Goal: Information Seeking & Learning: Learn about a topic

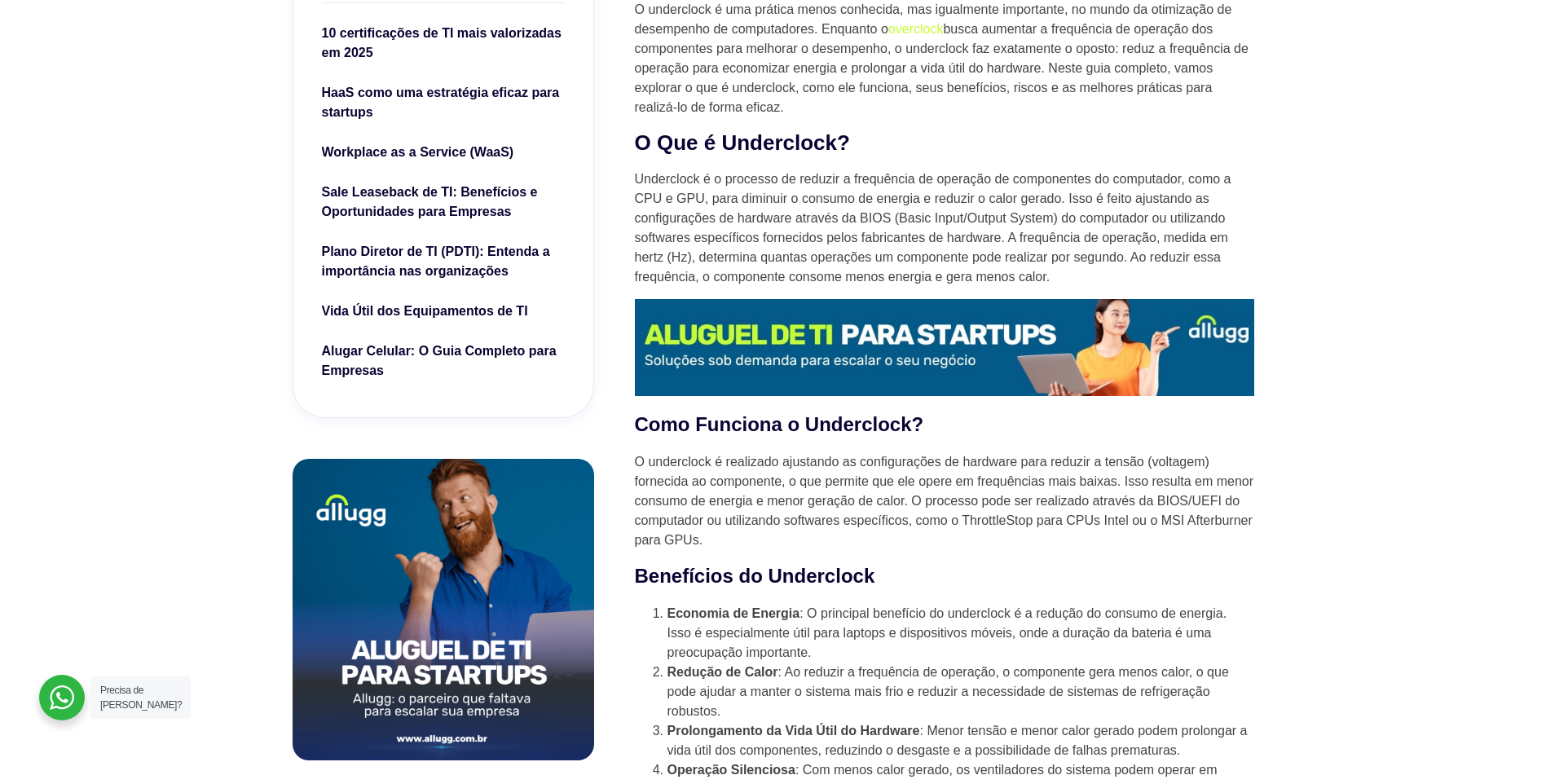
scroll to position [652, 0]
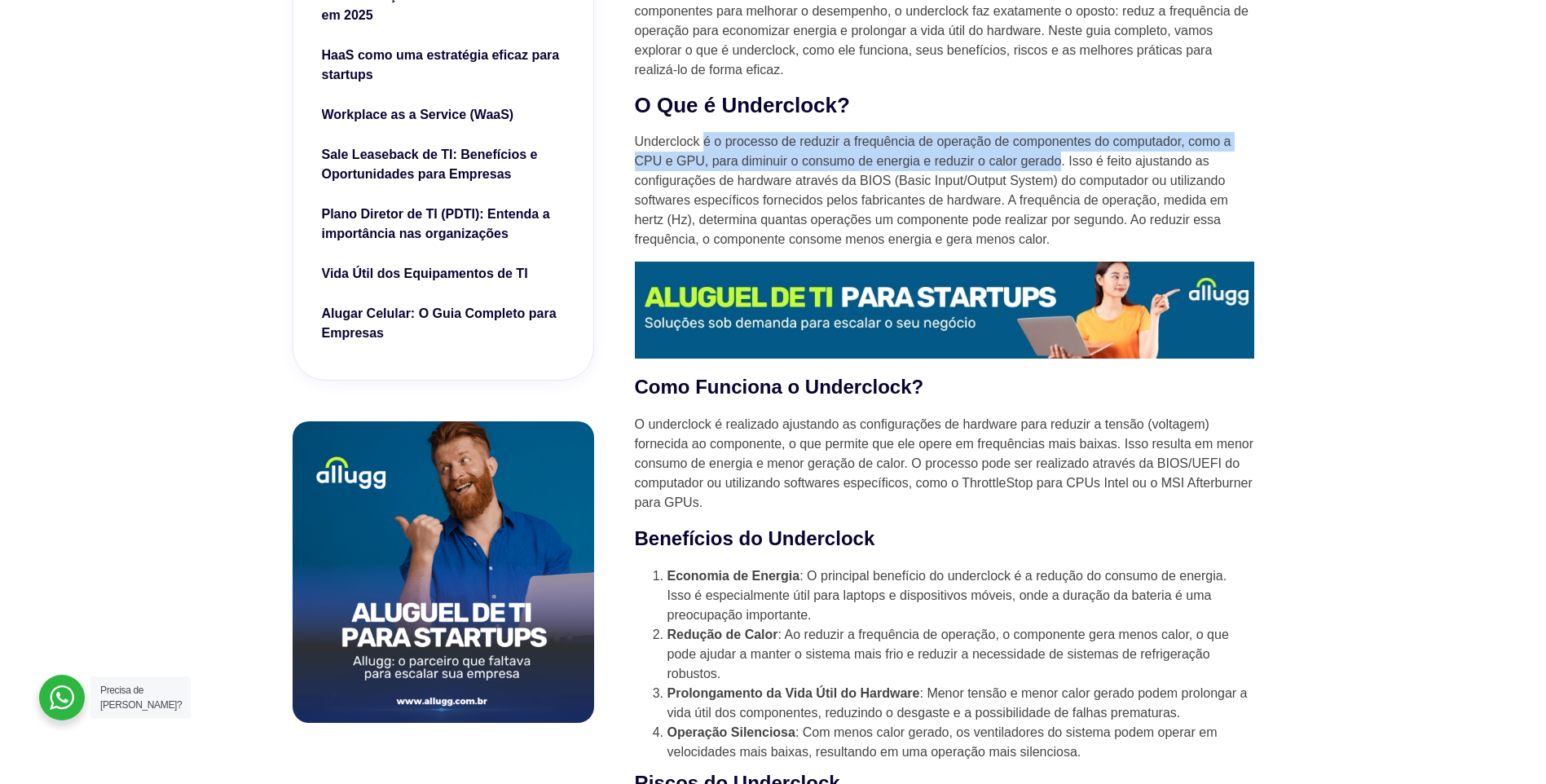
drag, startPoint x: 702, startPoint y: 139, endPoint x: 1061, endPoint y: 170, distance: 360.3
click at [1061, 170] on p "Underclock é o processo de reduzir a frequência de operação de componentes do c…" at bounding box center [944, 191] width 619 height 117
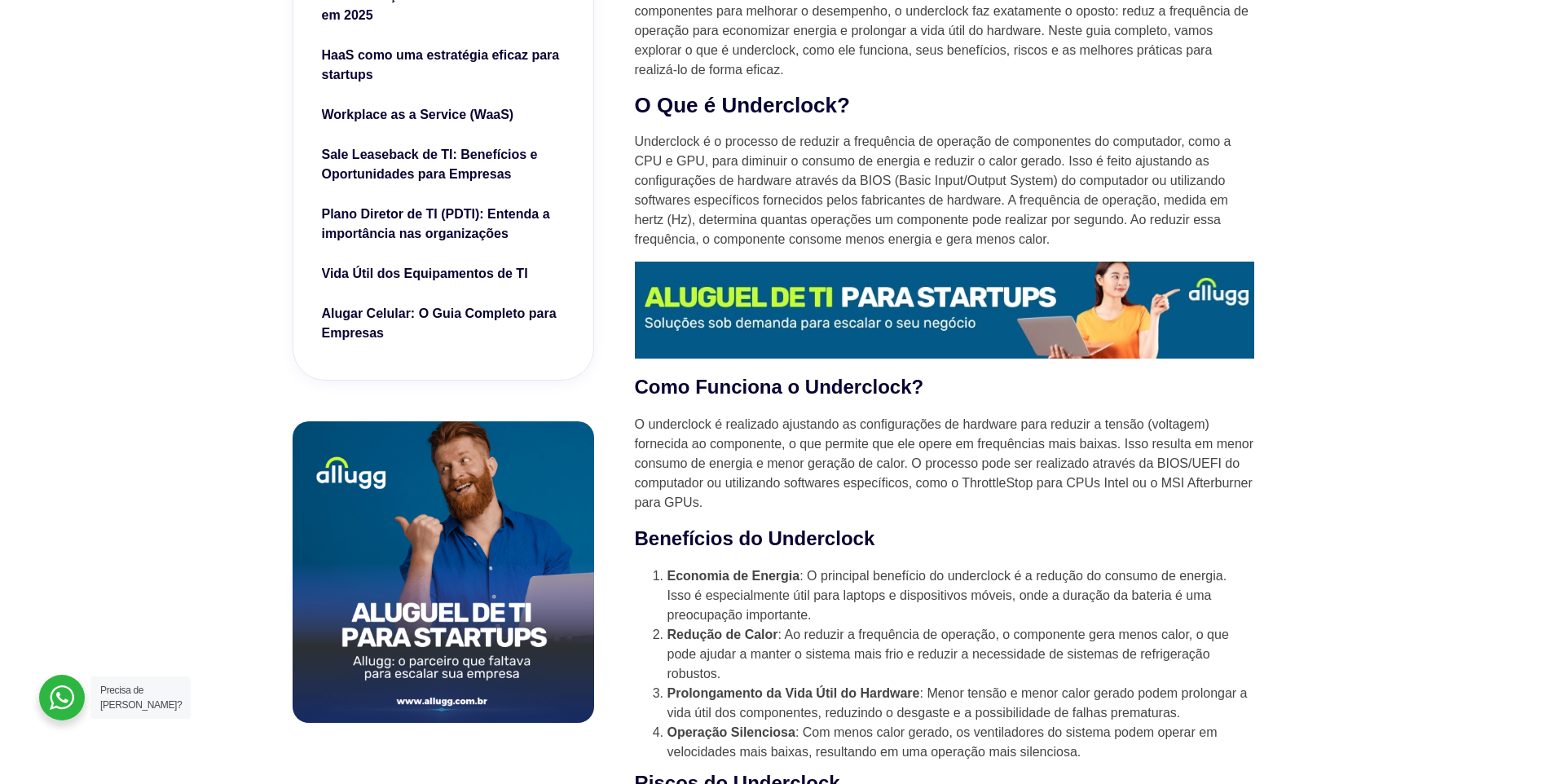
click at [966, 508] on p "O underclock é realizado ajustando as configurações de hardware para reduzir a …" at bounding box center [944, 464] width 619 height 97
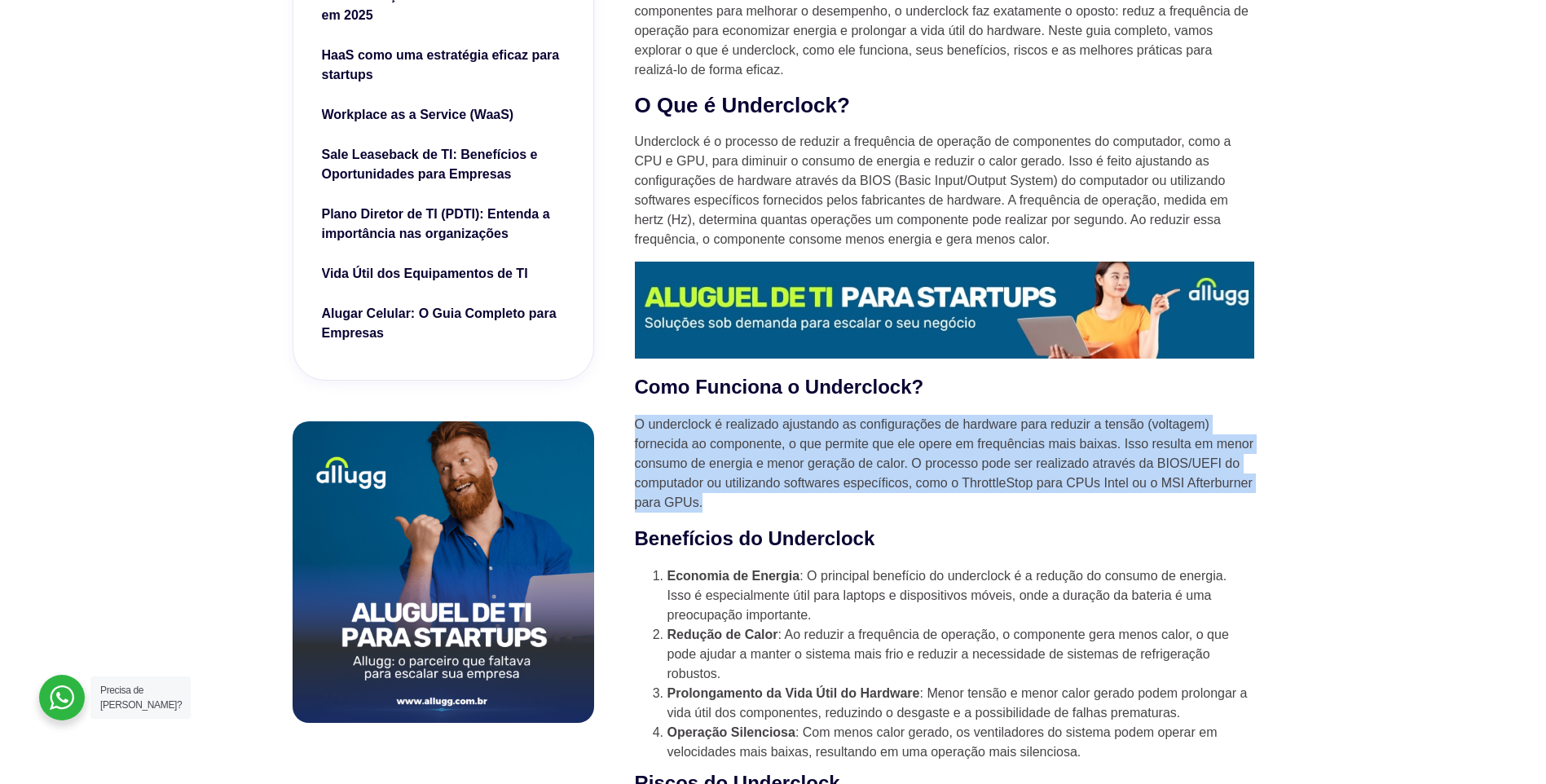
drag, startPoint x: 631, startPoint y: 420, endPoint x: 1109, endPoint y: 498, distance: 484.3
copy p "O underclock é realizado ajustando as configurações de hardware para reduzir a …"
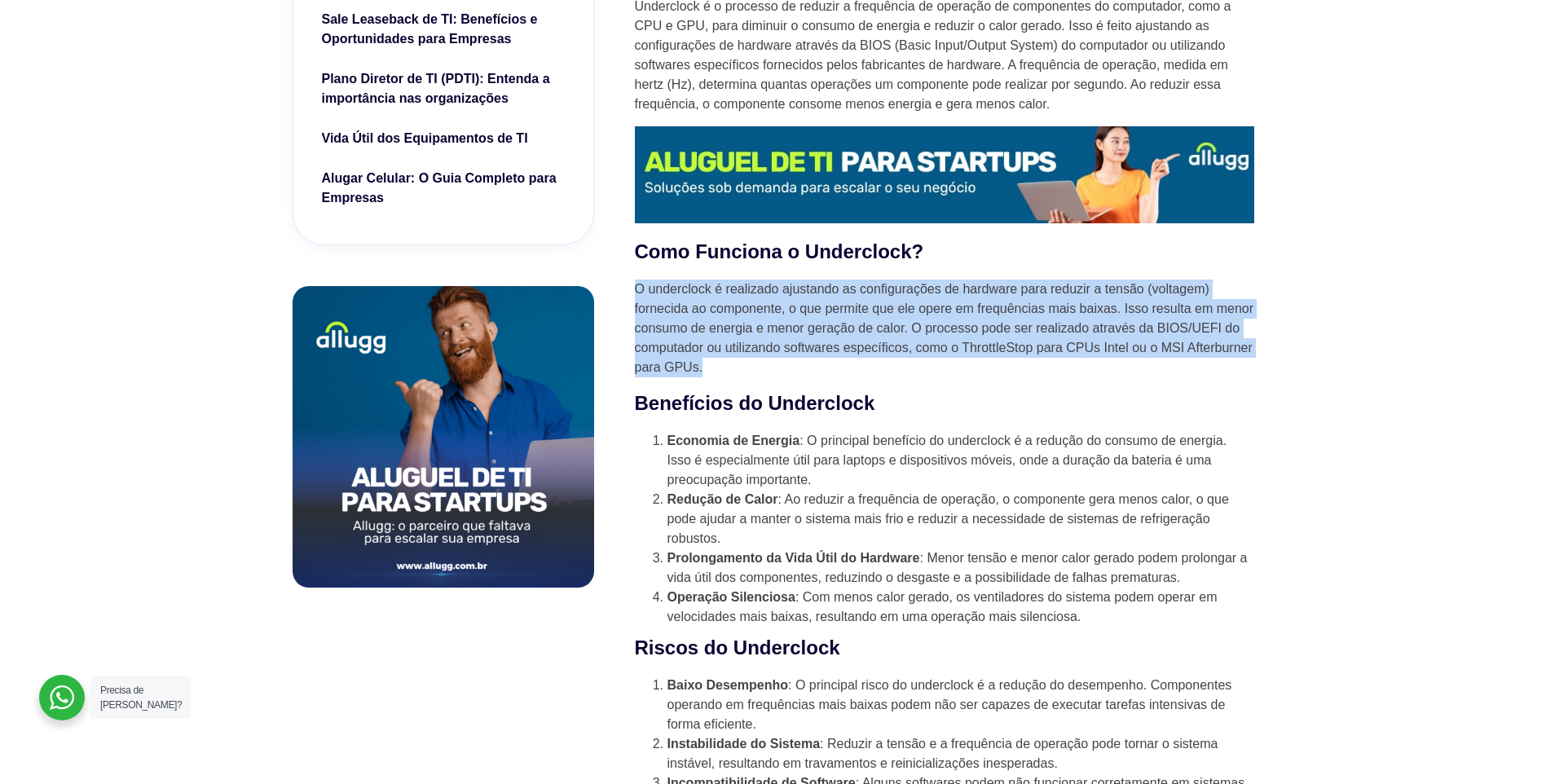
scroll to position [896, 0]
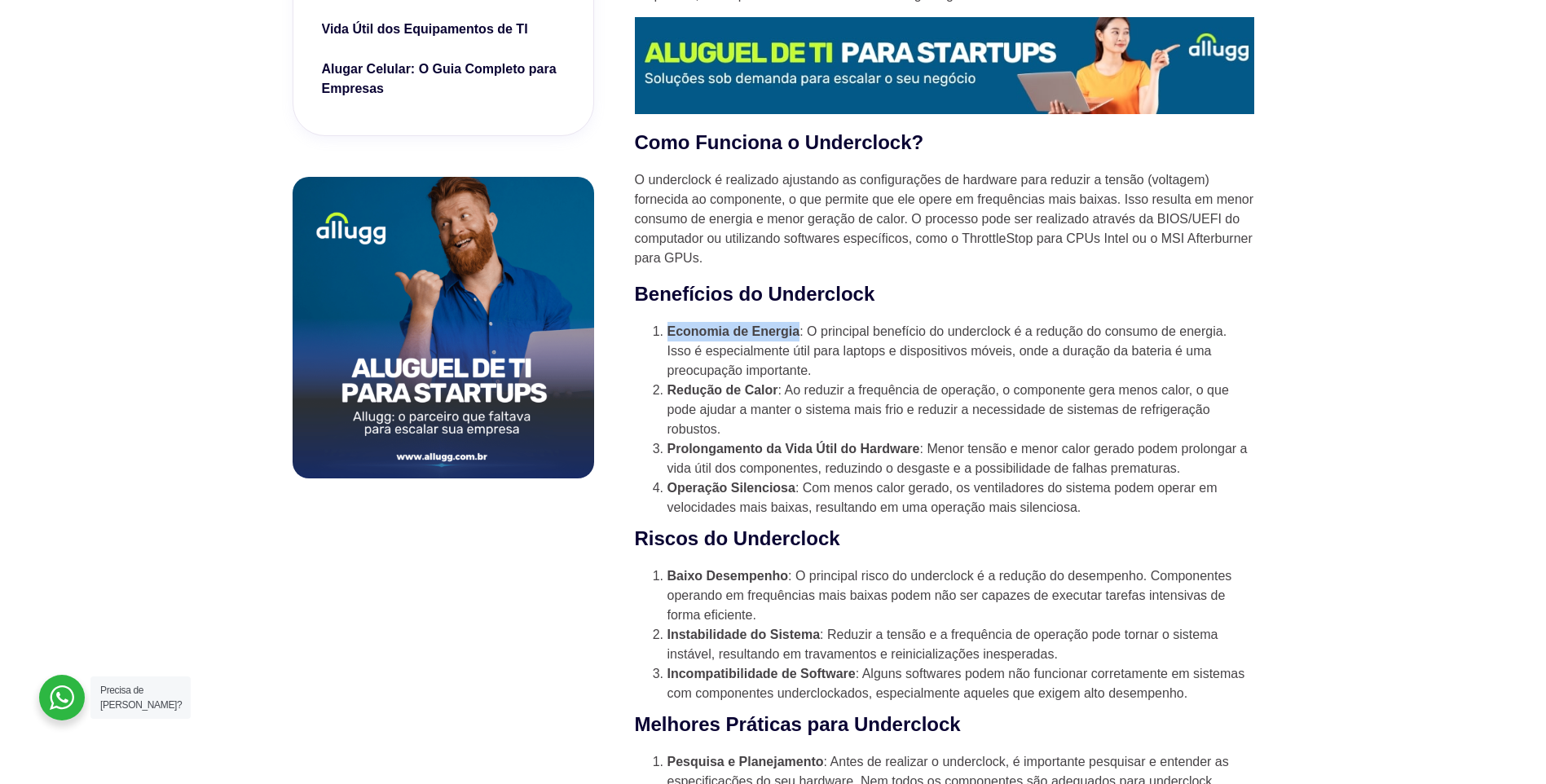
drag, startPoint x: 799, startPoint y: 333, endPoint x: 655, endPoint y: 326, distance: 144.2
click at [668, 326] on li "Economia de Energia : O principal benefício do underclock é a redução do consum…" at bounding box center [961, 351] width 587 height 59
drag, startPoint x: 655, startPoint y: 326, endPoint x: 821, endPoint y: 370, distance: 171.7
click at [821, 370] on li "Economia de Energia : O principal benefício do underclock é a redução do consum…" at bounding box center [961, 351] width 587 height 59
drag, startPoint x: 799, startPoint y: 334, endPoint x: 655, endPoint y: 319, distance: 144.8
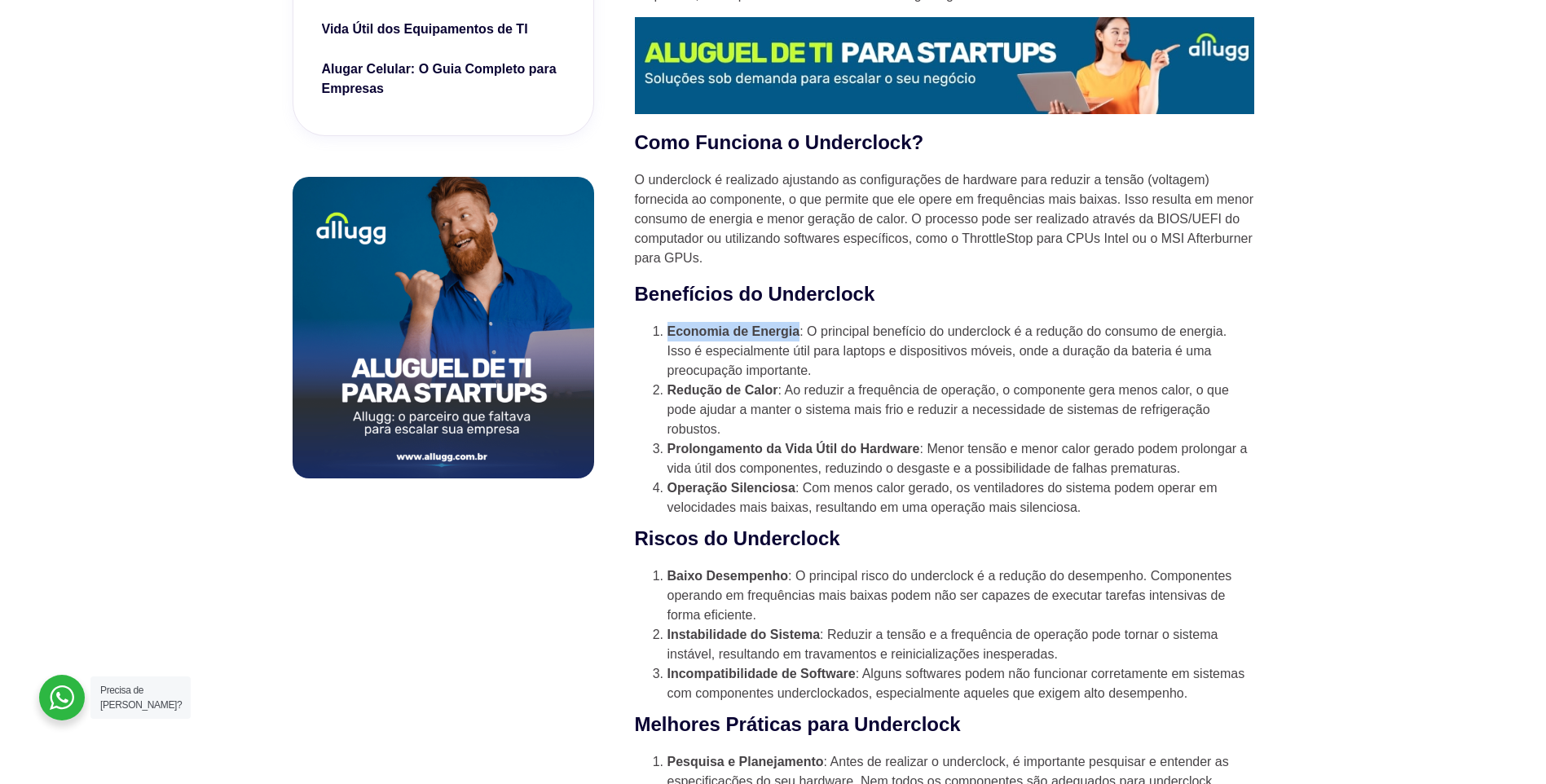
click at [655, 319] on div "O underclock é uma prática menos conhecida, mas igualmente importante, no mundo…" at bounding box center [944, 710] width 619 height 1985
copy strong "Economia de Energia"
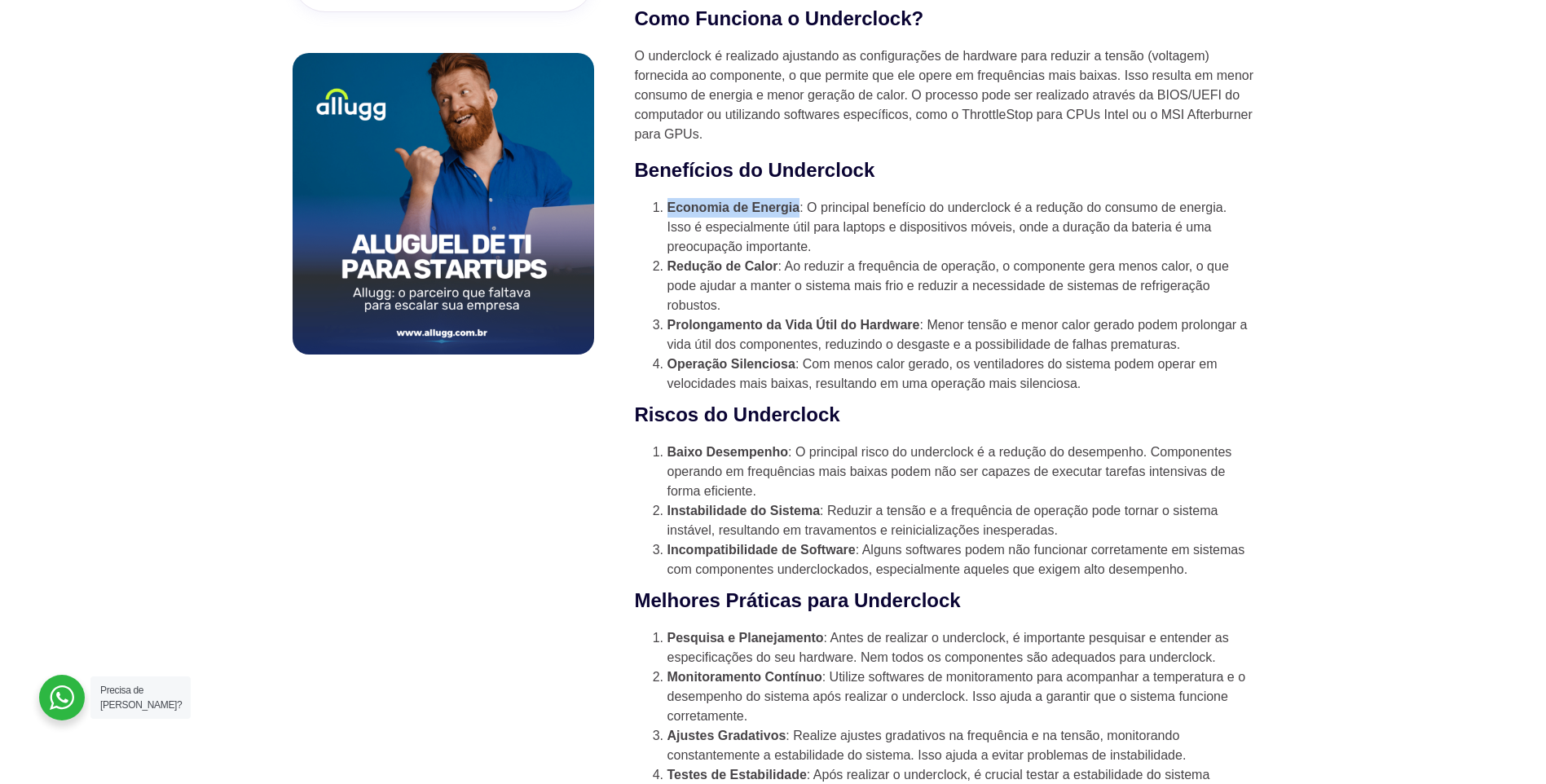
scroll to position [1060, 0]
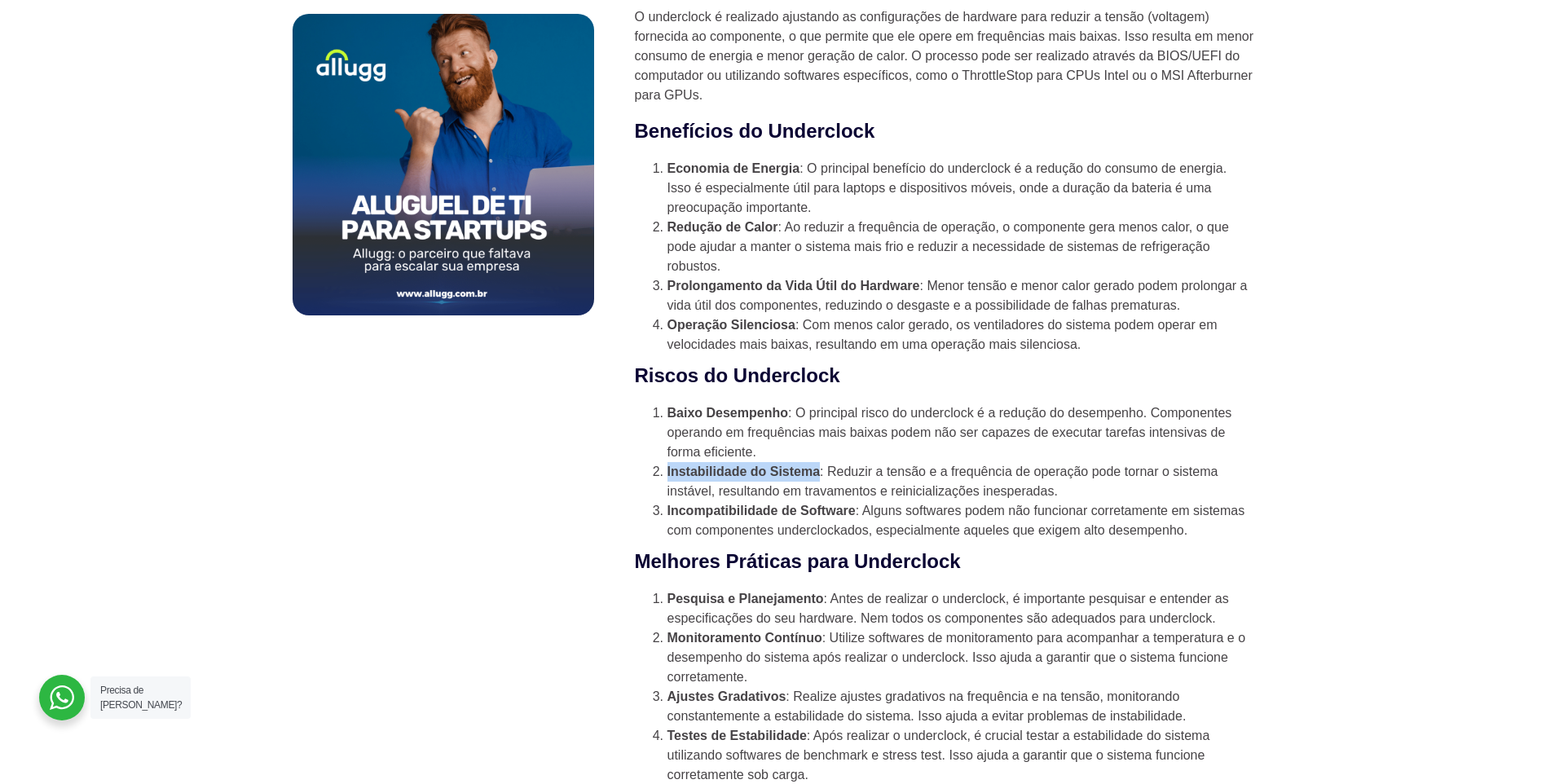
drag, startPoint x: 666, startPoint y: 473, endPoint x: 818, endPoint y: 474, distance: 152.0
click at [818, 474] on li "Instabilidade do Sistema : Reduzir a tensão e a frequência de operação pode tor…" at bounding box center [961, 481] width 587 height 39
copy strong "Instabilidade do Sistema"
